Goal: Task Accomplishment & Management: Use online tool/utility

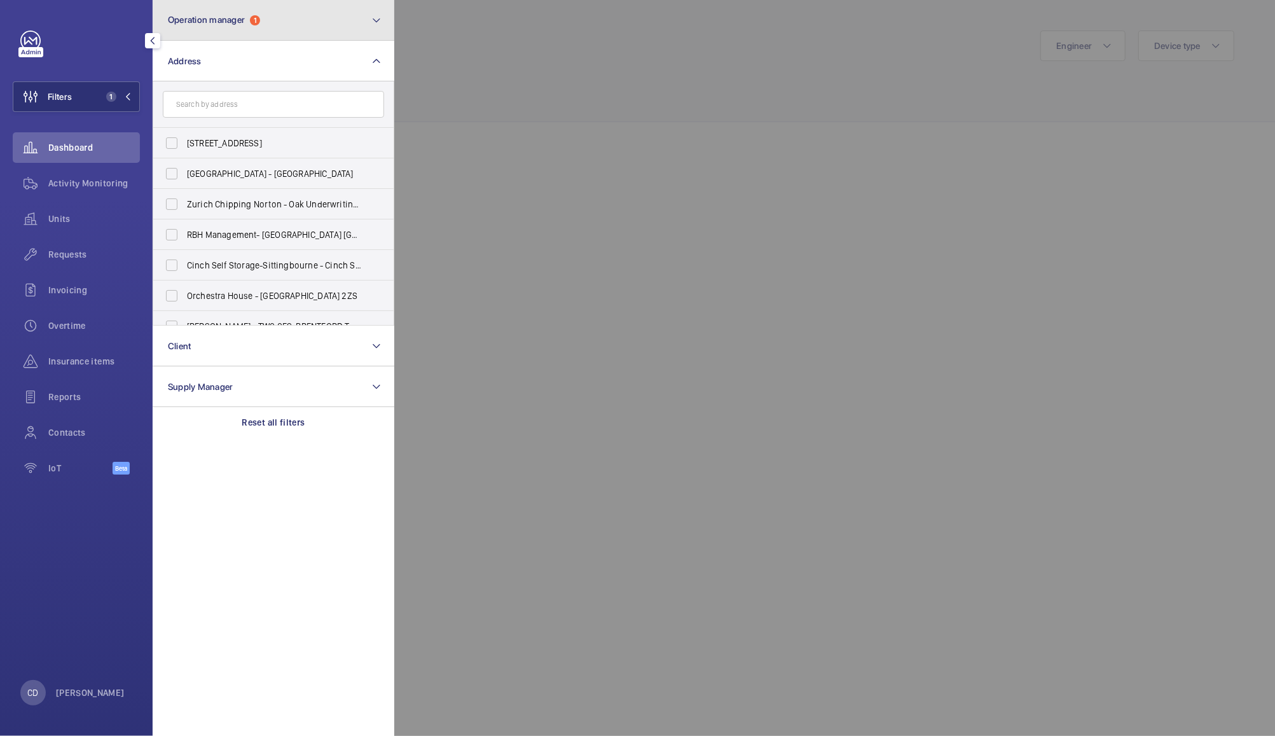
click at [342, 17] on button "Operation manager 1" at bounding box center [274, 20] width 242 height 41
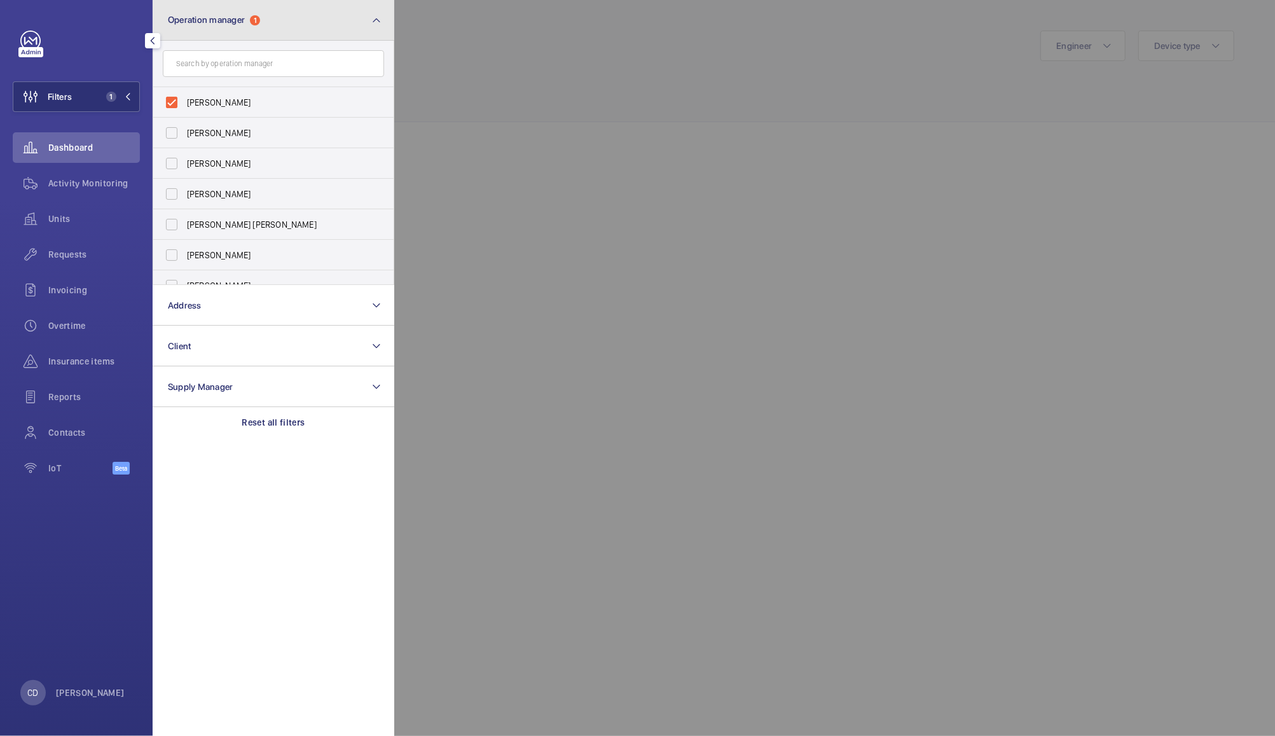
click at [372, 18] on mat-icon at bounding box center [377, 20] width 10 height 15
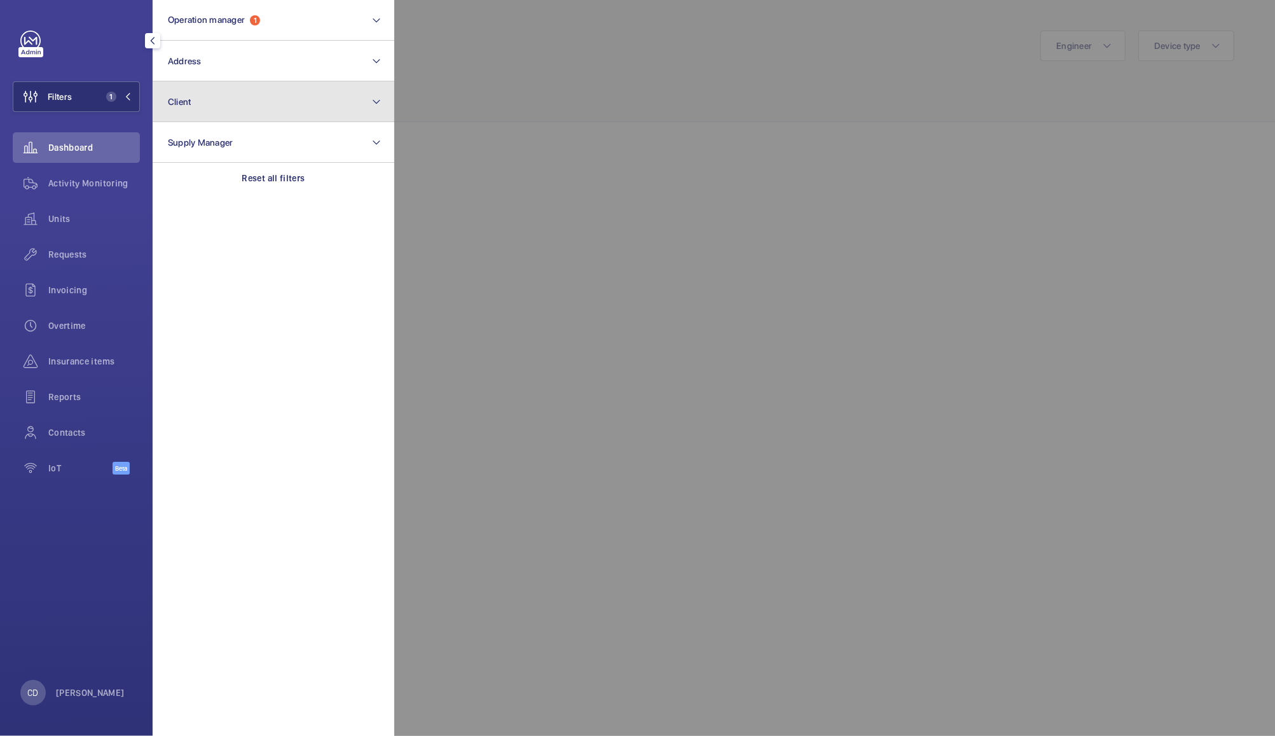
click at [281, 95] on button "Client" at bounding box center [274, 101] width 242 height 41
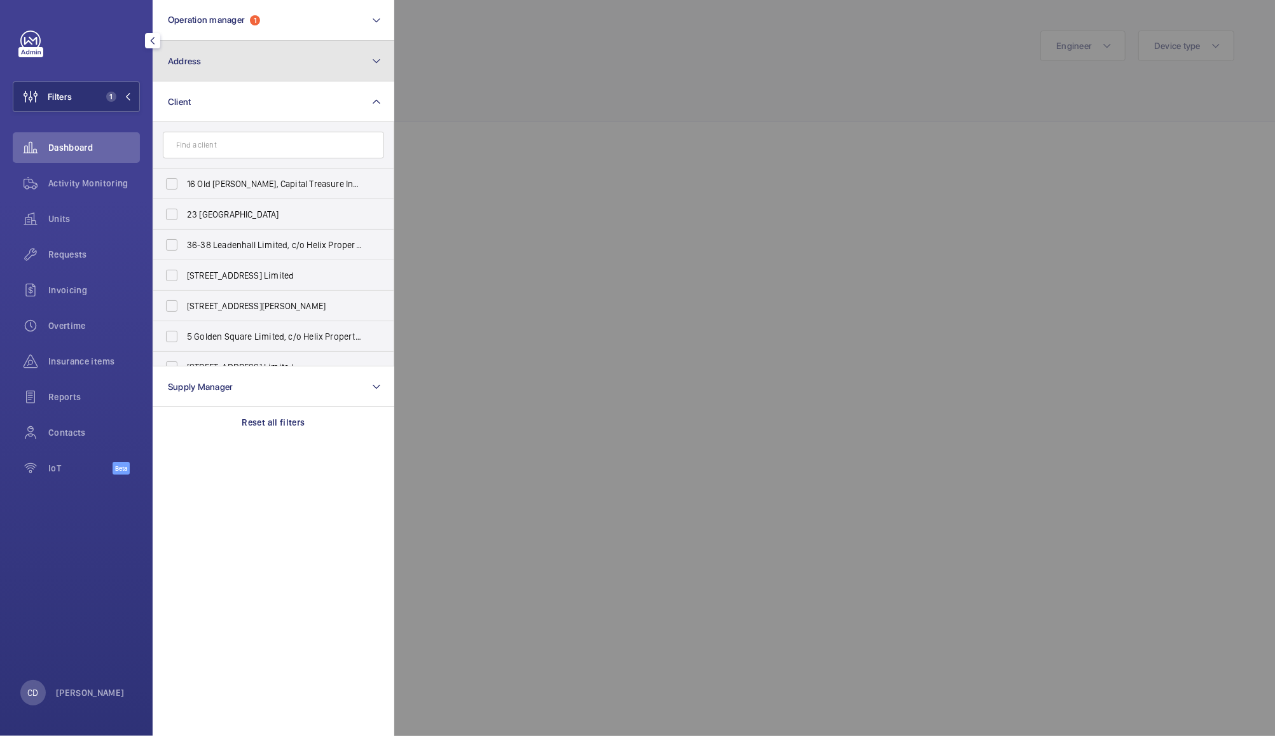
click at [313, 74] on button "Address" at bounding box center [274, 61] width 242 height 41
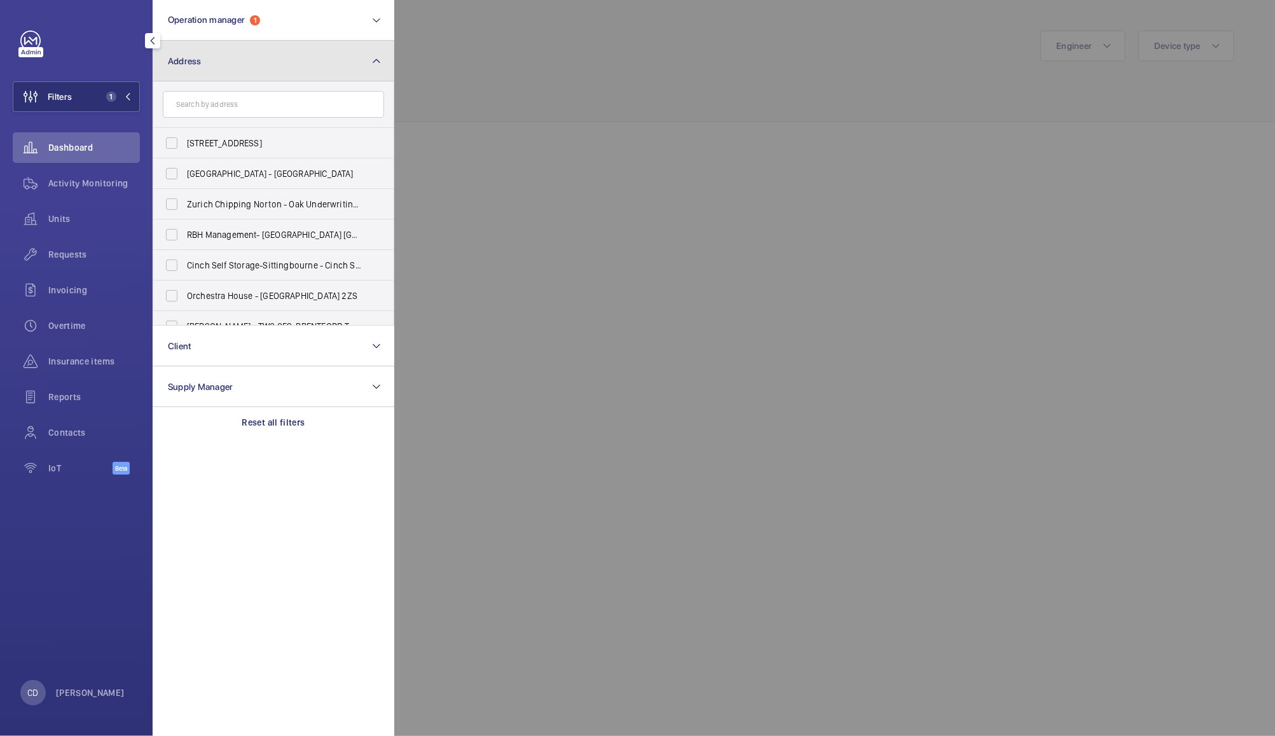
click at [319, 66] on button "Address" at bounding box center [274, 61] width 242 height 41
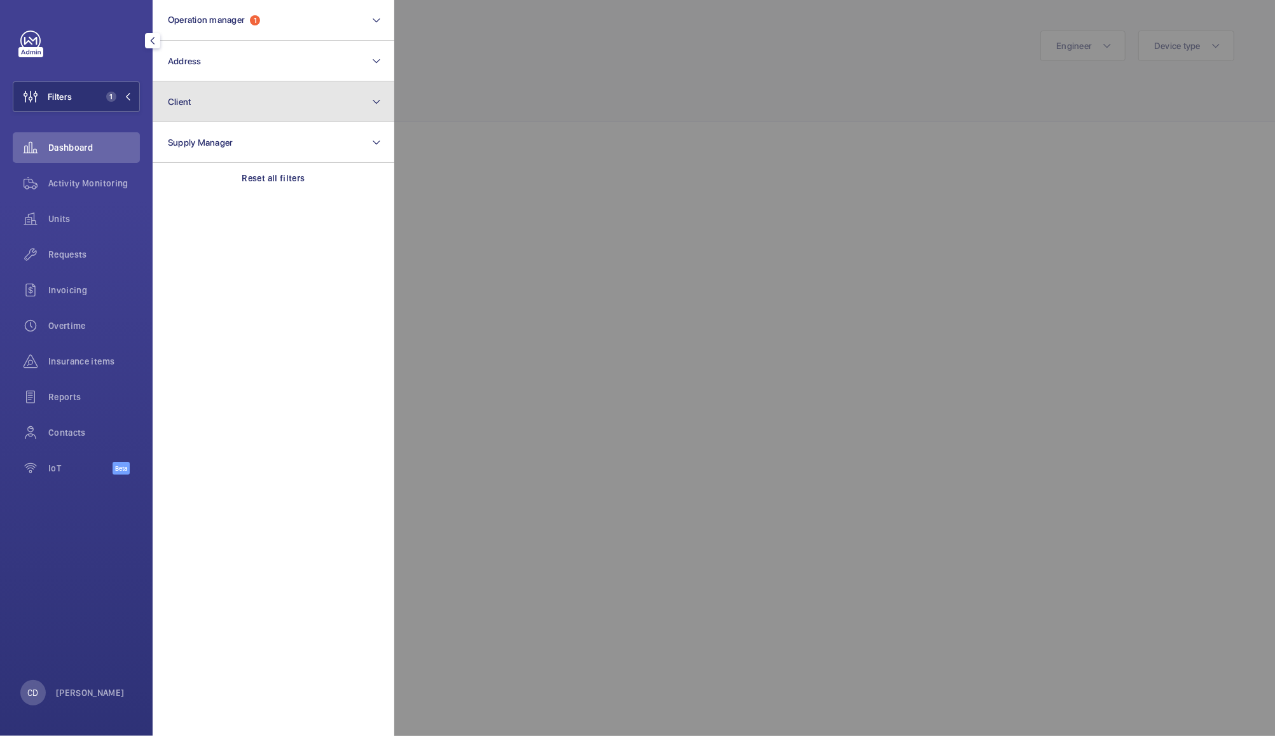
click at [326, 103] on button "Client" at bounding box center [274, 101] width 242 height 41
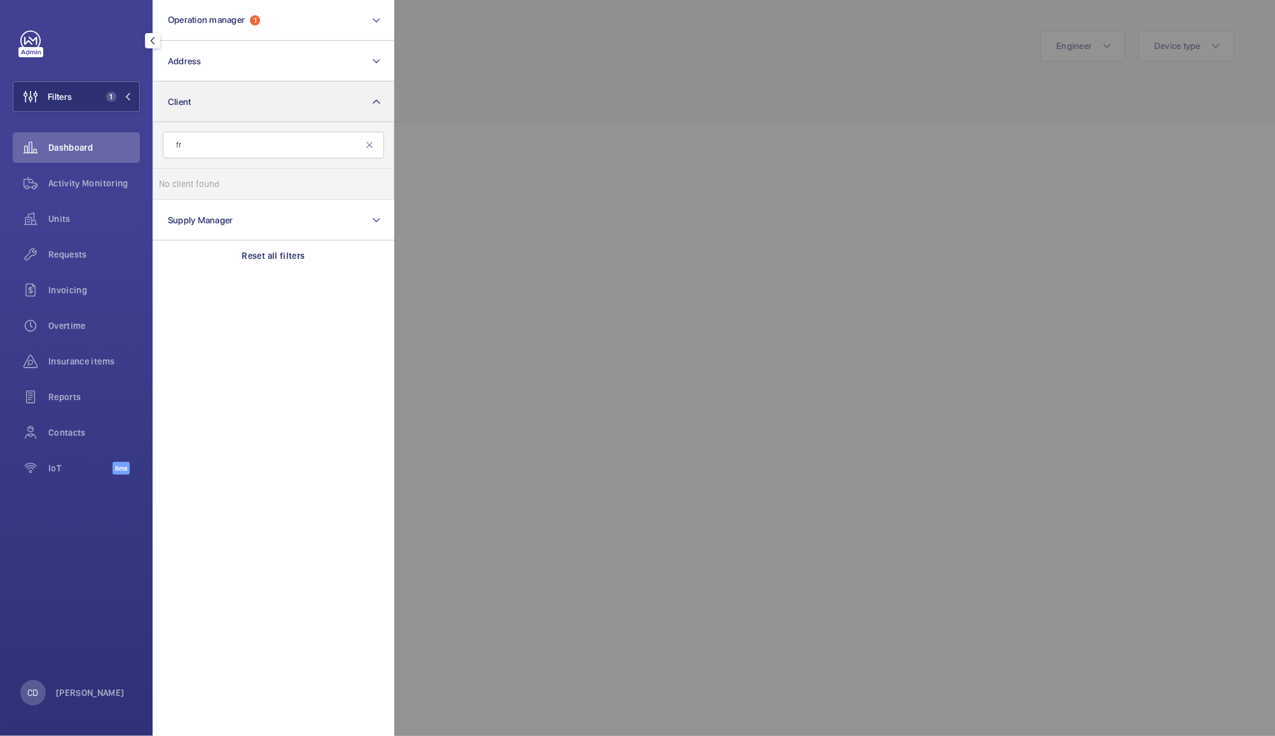
type input "f"
type input "workspace"
click at [240, 193] on label "Workspace" at bounding box center [263, 184] width 221 height 31
click at [184, 193] on input "Workspace" at bounding box center [171, 183] width 25 height 25
checkbox input "true"
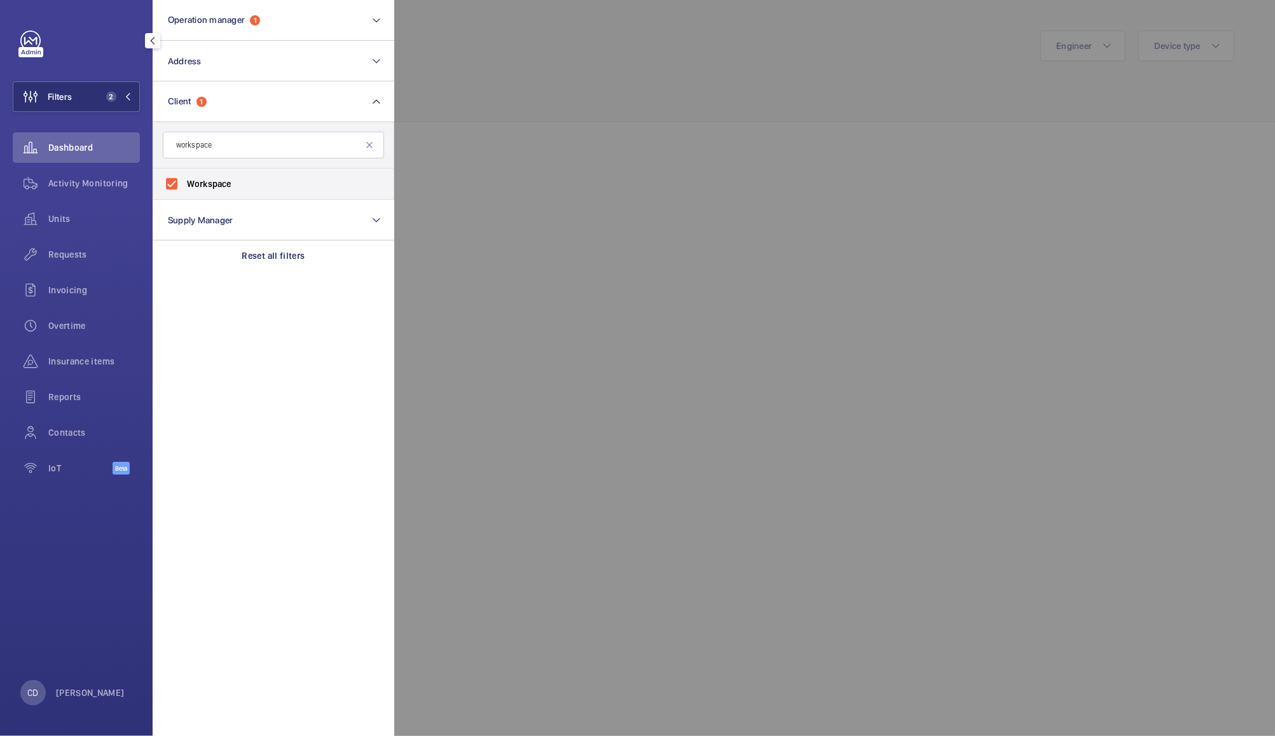
click at [928, 202] on div at bounding box center [1031, 368] width 1275 height 736
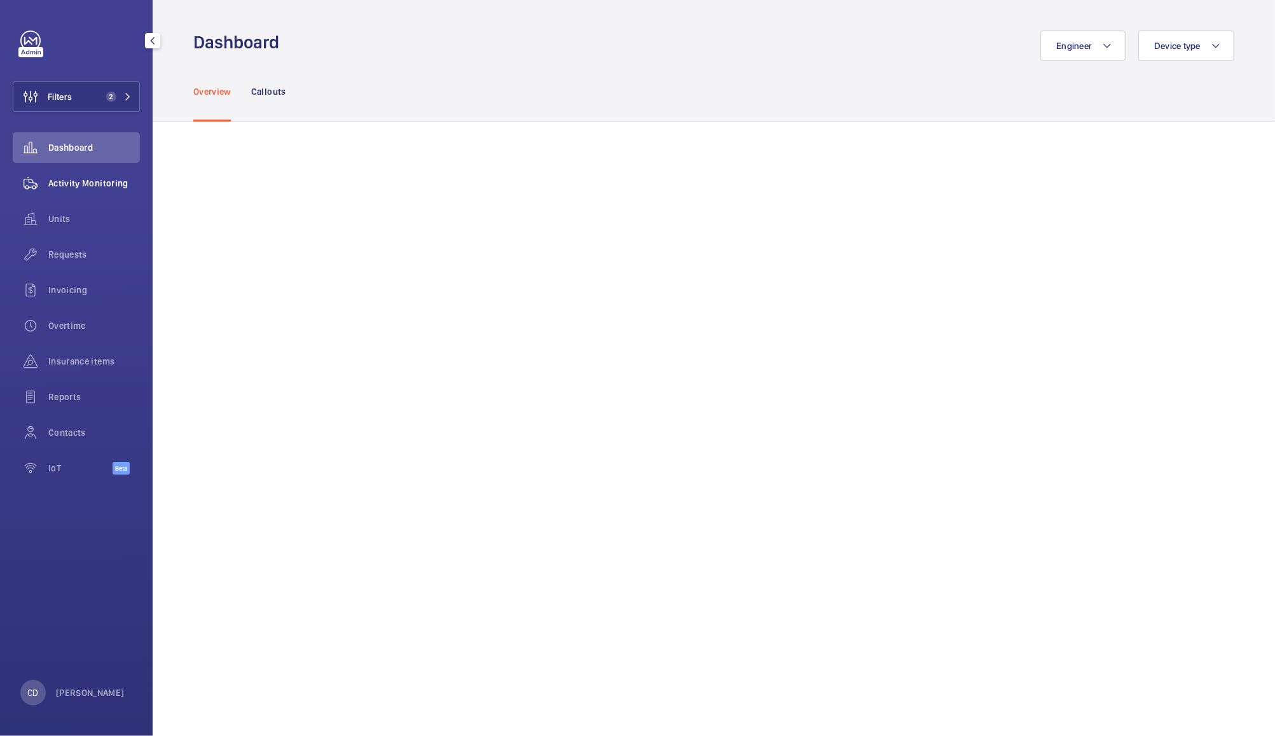
click at [76, 178] on span "Activity Monitoring" at bounding box center [94, 183] width 92 height 13
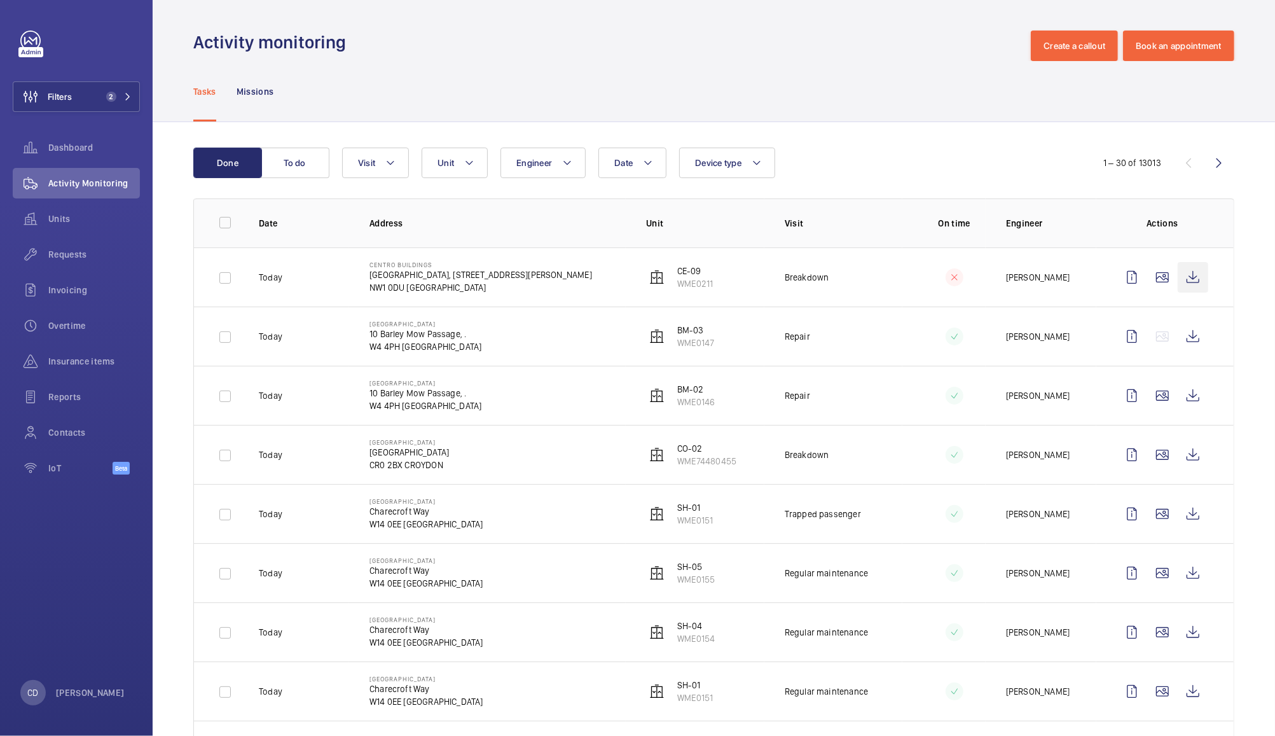
click at [1184, 270] on wm-front-icon-button at bounding box center [1193, 277] width 31 height 31
click at [284, 169] on button "To do" at bounding box center [295, 163] width 69 height 31
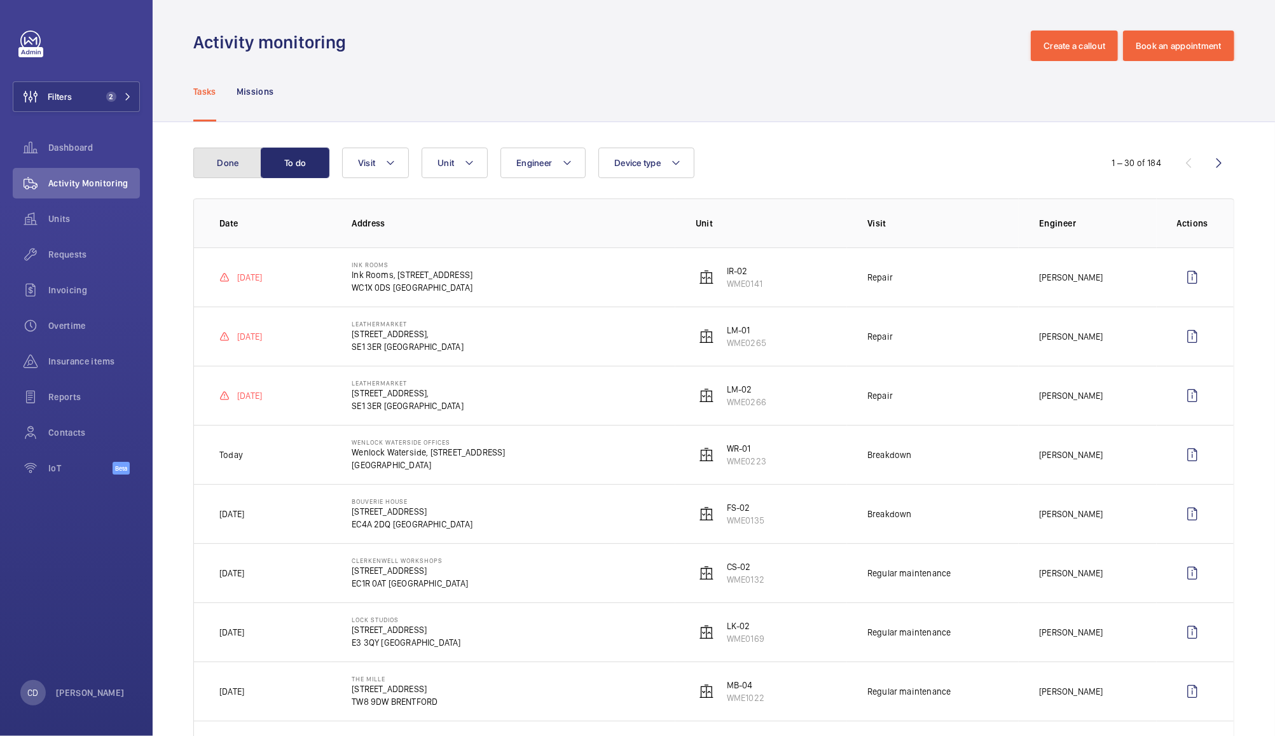
click at [232, 165] on button "Done" at bounding box center [227, 163] width 69 height 31
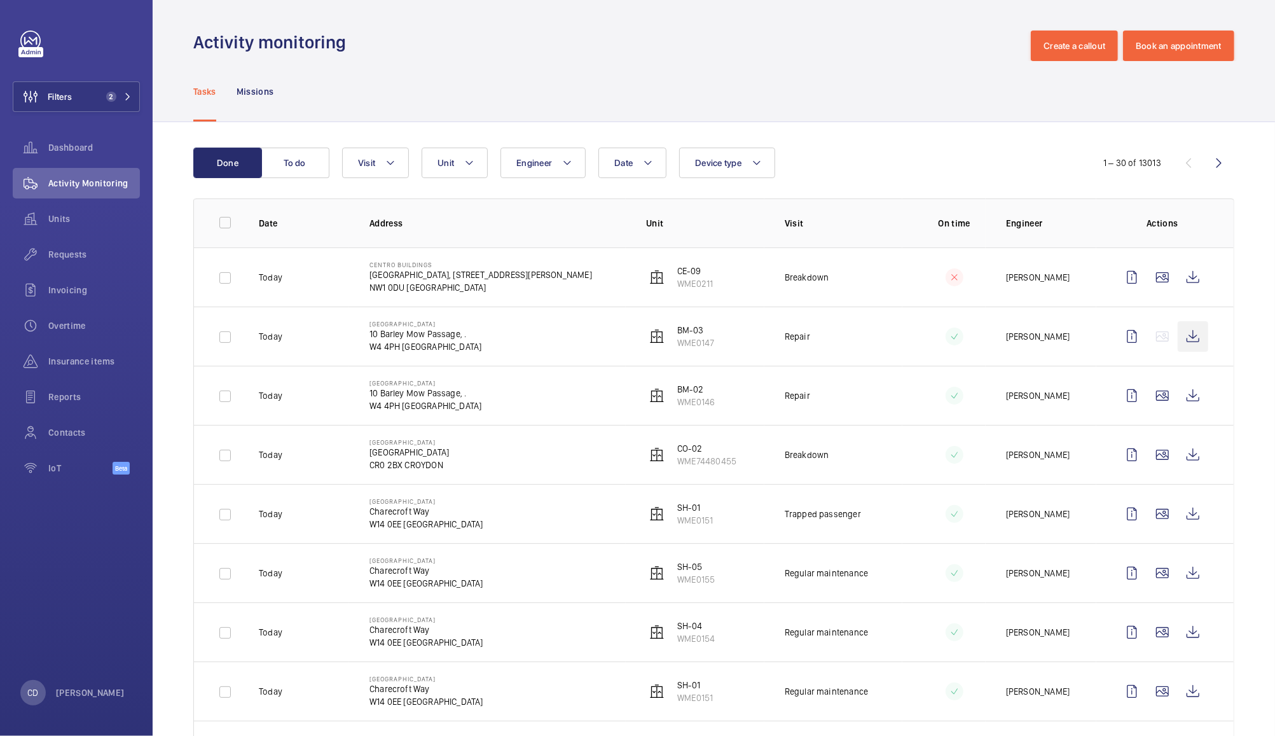
click at [1180, 331] on wm-front-icon-button at bounding box center [1193, 336] width 31 height 31
click at [1193, 403] on wm-front-icon-button at bounding box center [1193, 395] width 31 height 31
